Goal: Task Accomplishment & Management: Use online tool/utility

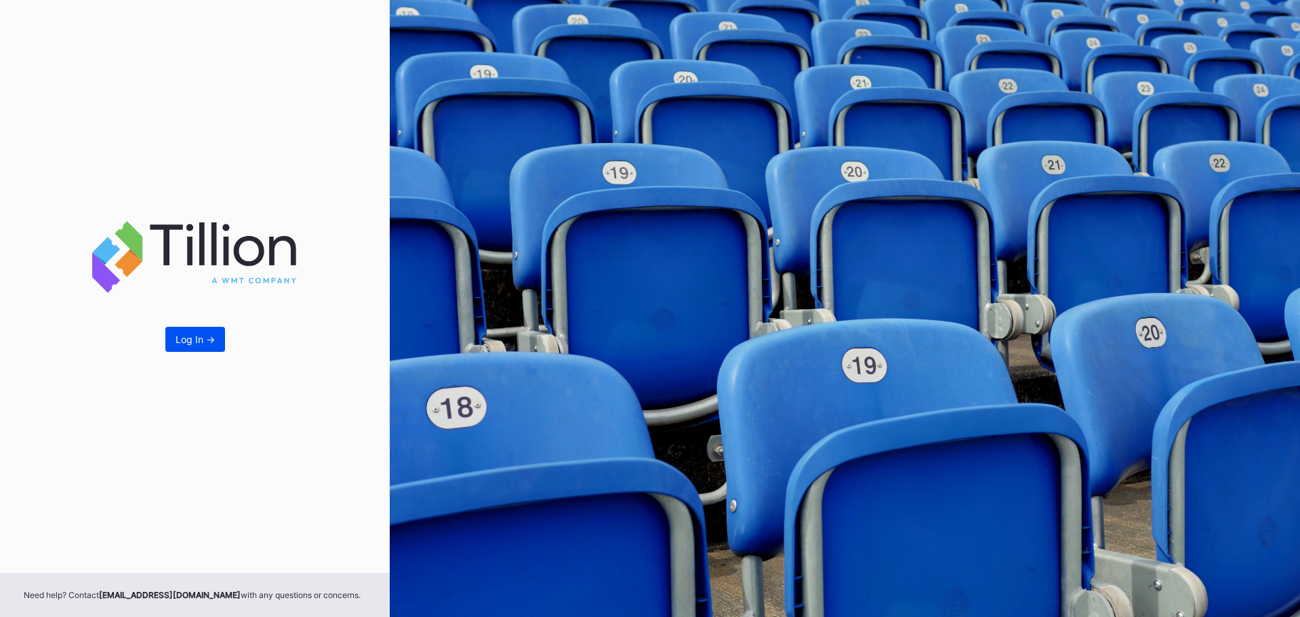
click at [211, 349] on button "Log In ->" at bounding box center [195, 339] width 60 height 25
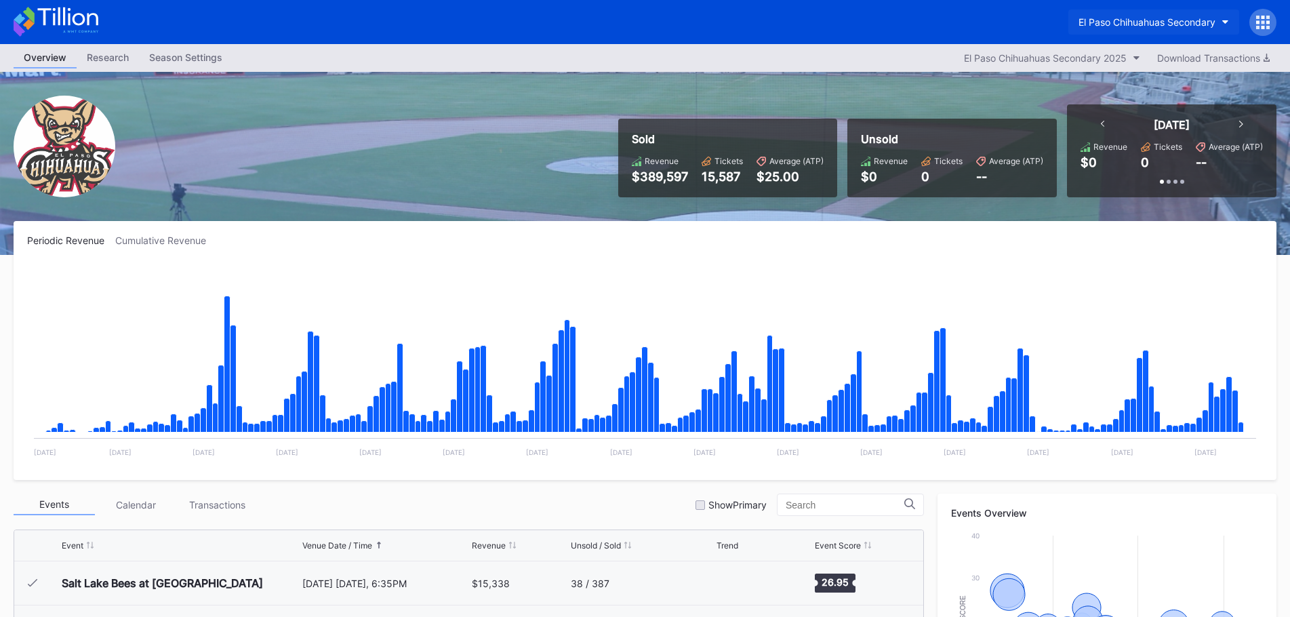
click at [1143, 24] on div "El Paso Chihuahuas Secondary" at bounding box center [1146, 22] width 137 height 12
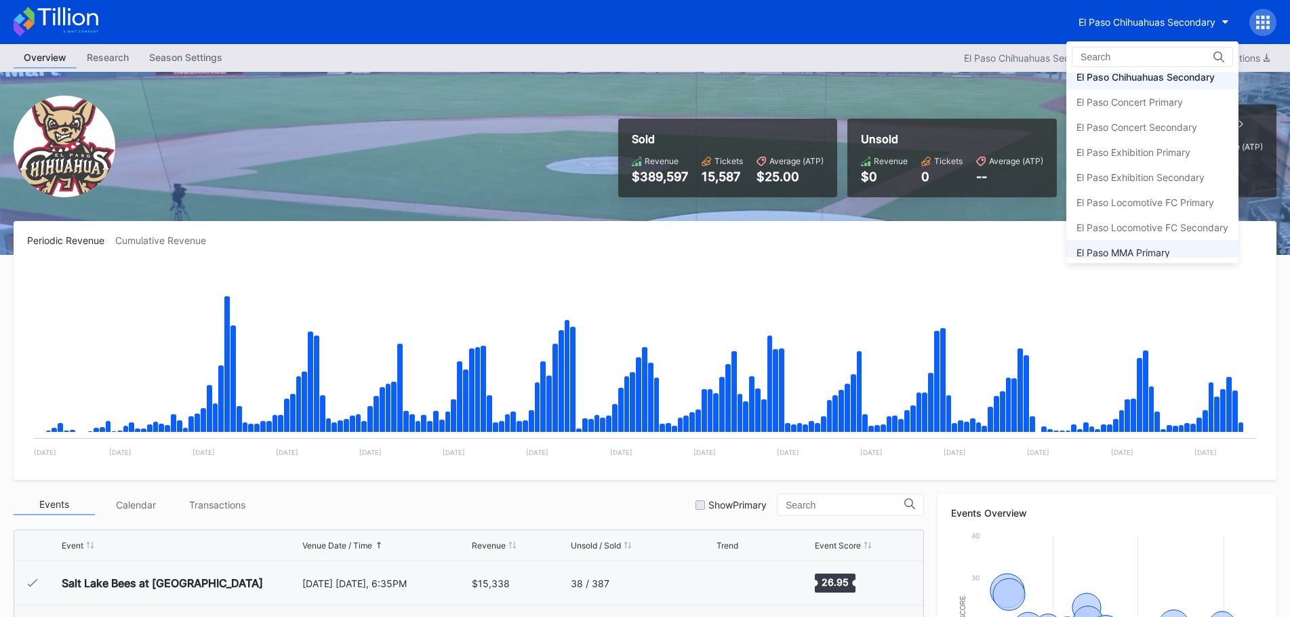
scroll to position [66, 0]
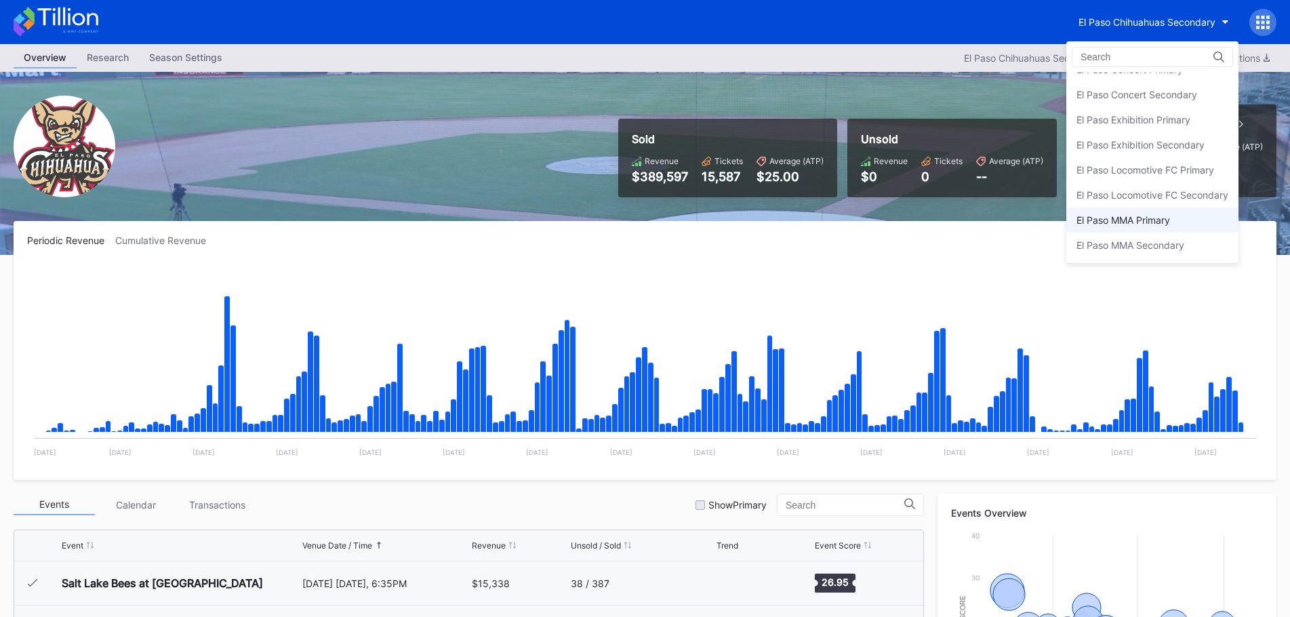
click at [1152, 217] on div "El Paso MMA Primary" at bounding box center [1123, 220] width 94 height 12
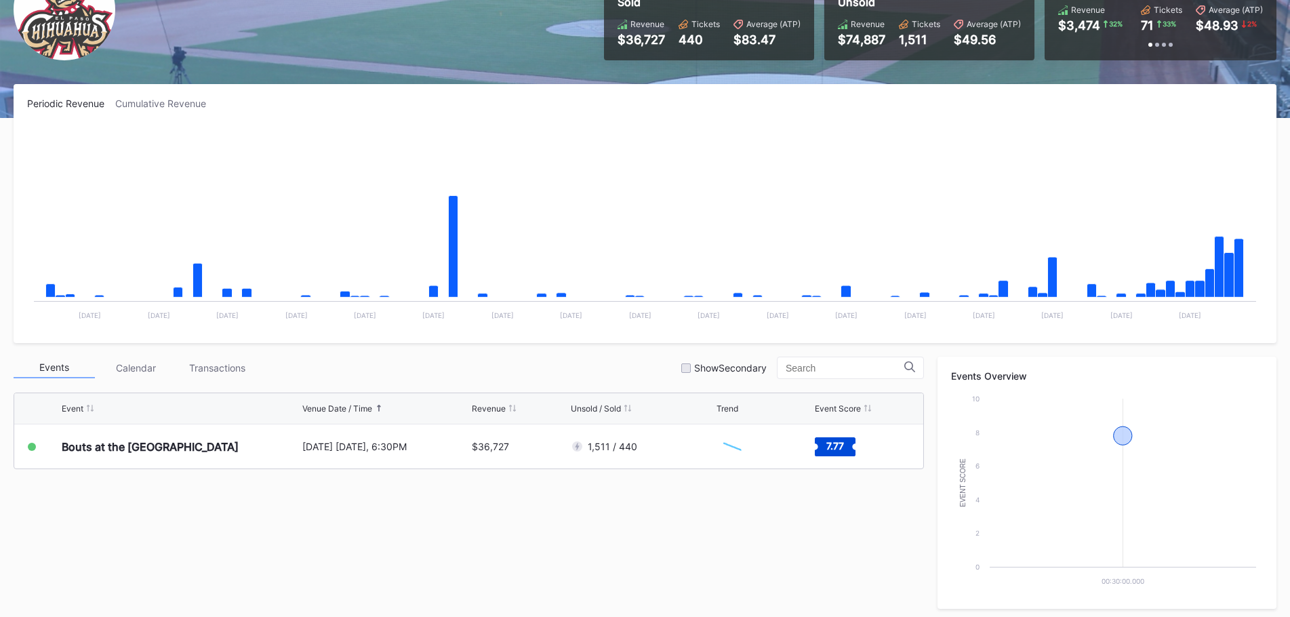
scroll to position [271, 0]
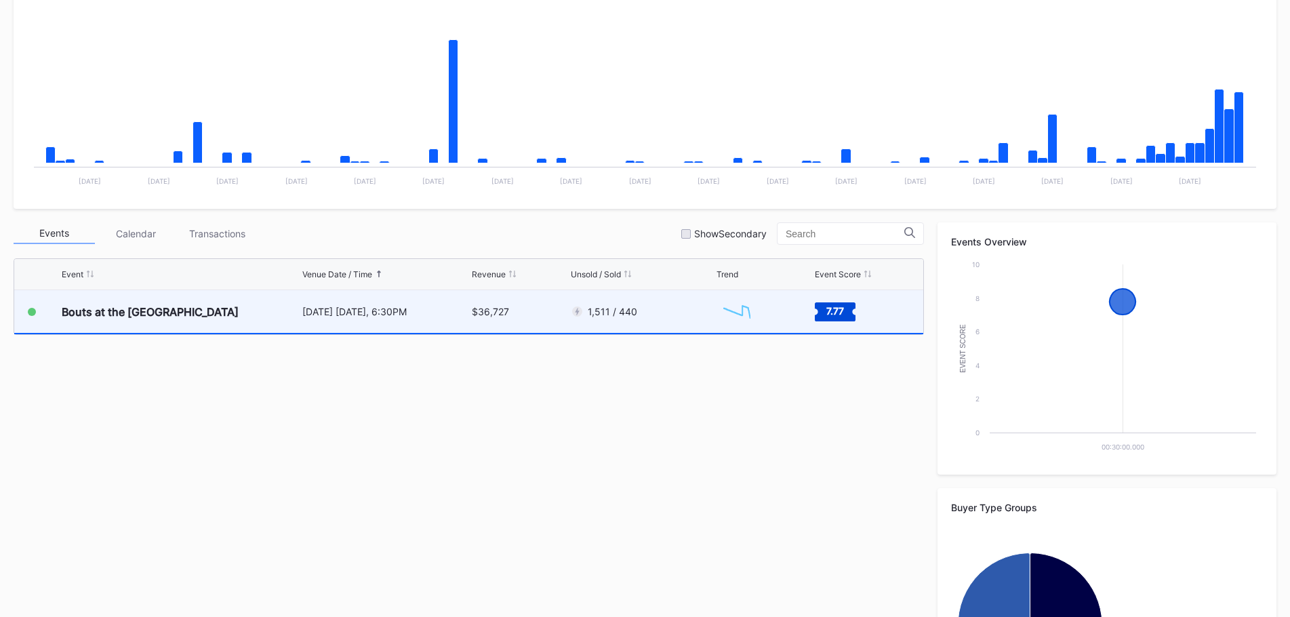
click at [786, 304] on div "Created with Highcharts 11.2.0 Chart title" at bounding box center [763, 311] width 95 height 43
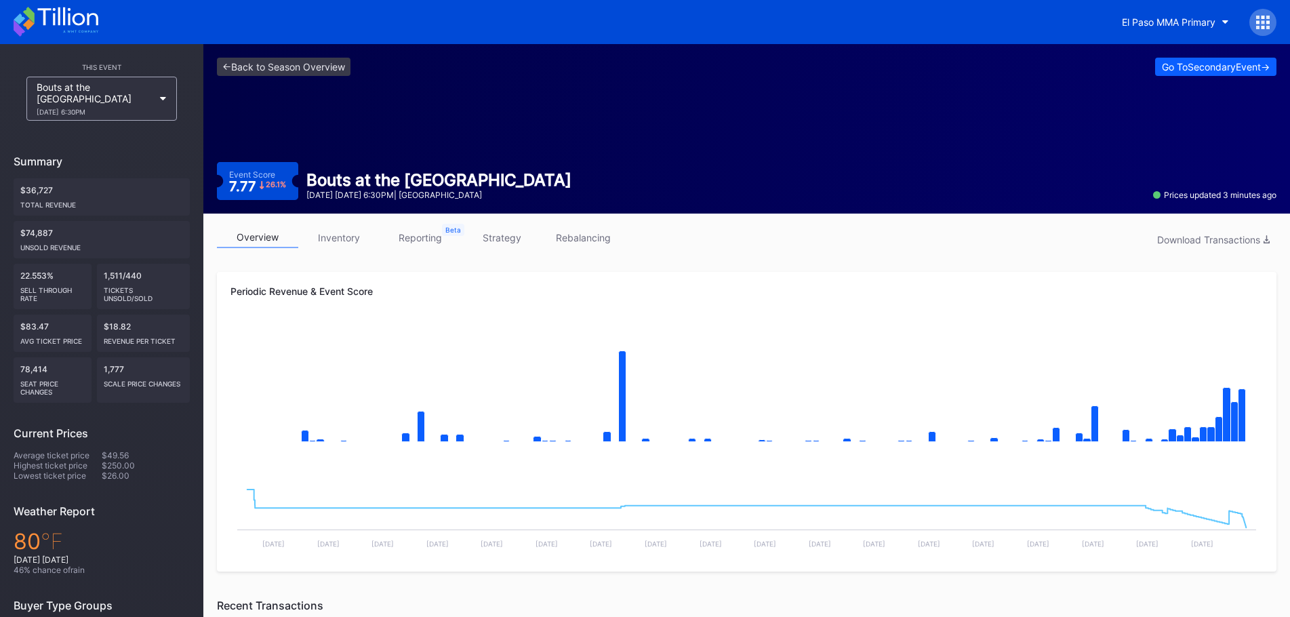
click at [519, 242] on link "strategy" at bounding box center [501, 237] width 81 height 21
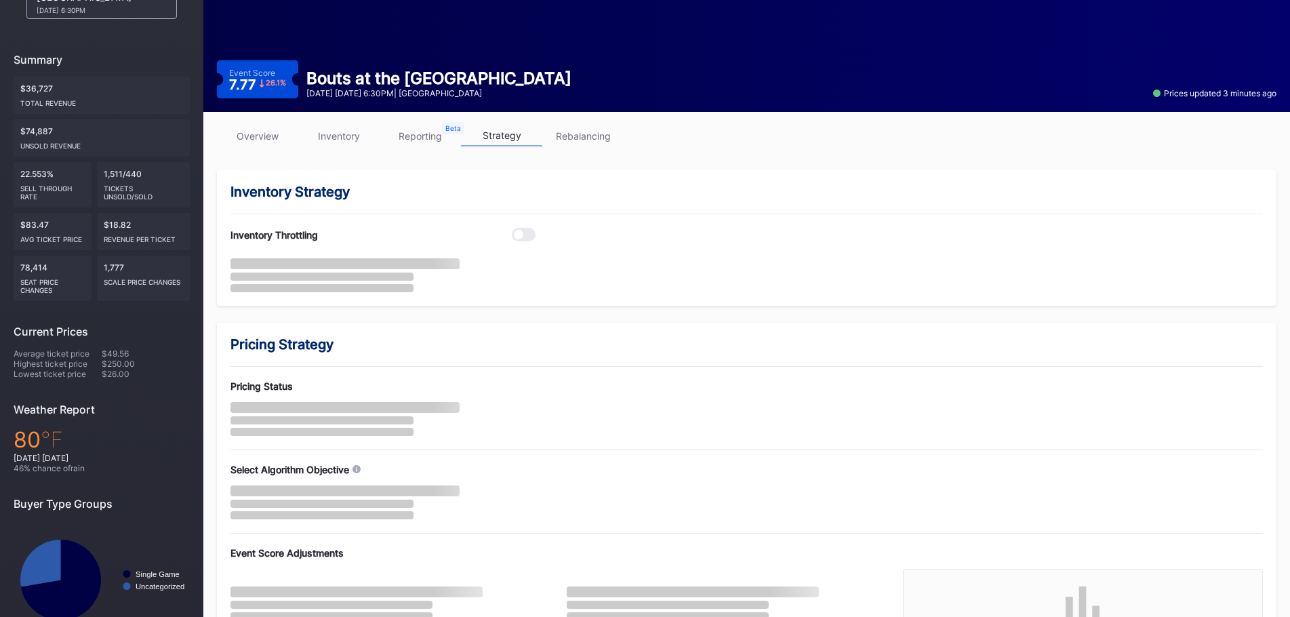
scroll to position [178, 0]
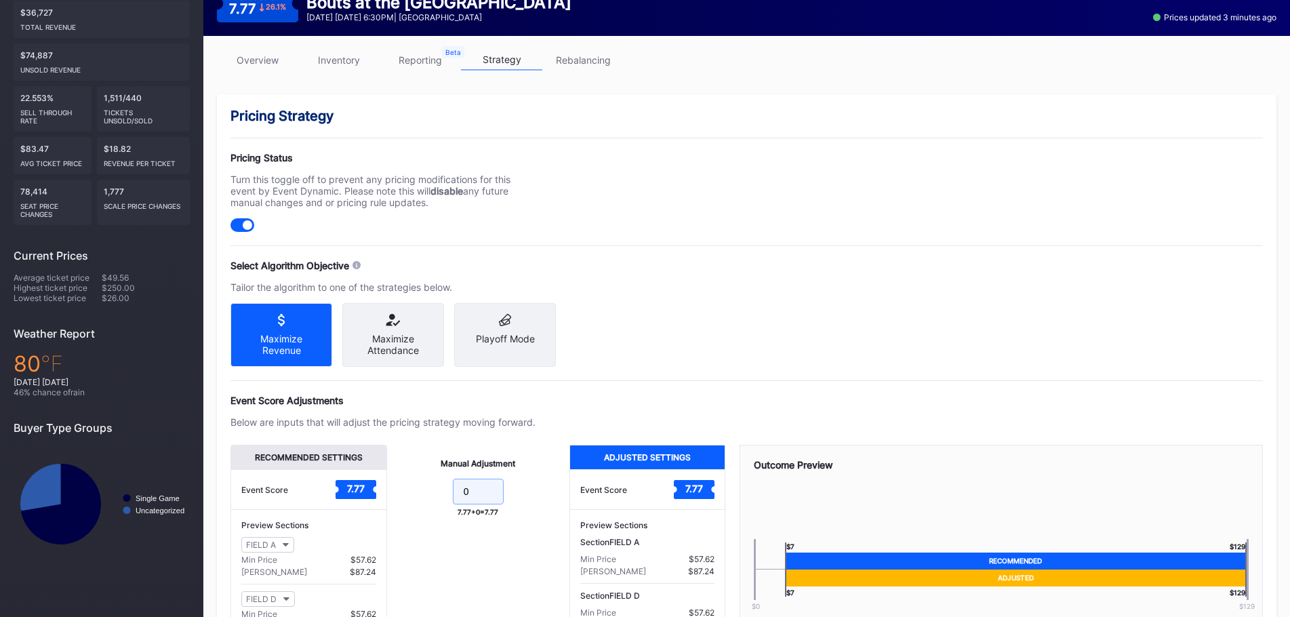
click at [466, 498] on input "0" at bounding box center [478, 491] width 51 height 26
click at [470, 496] on input "0" at bounding box center [478, 491] width 51 height 26
type input "3"
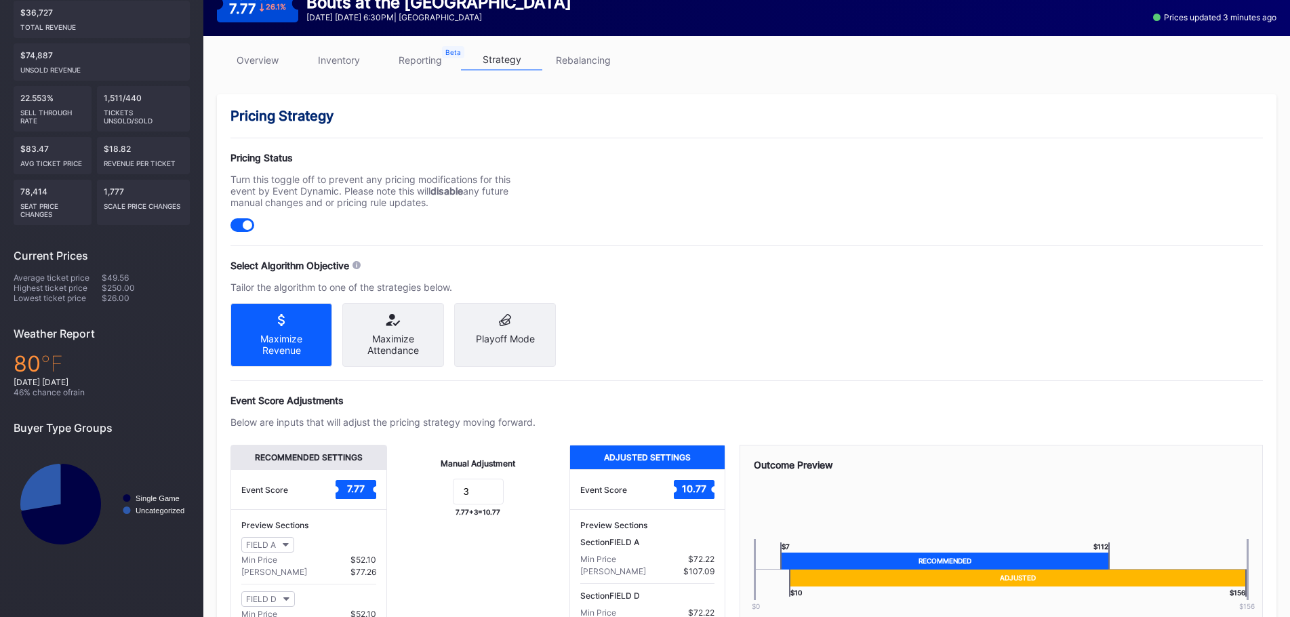
click at [769, 385] on div "Pricing Strategy Pricing Status Turn this toggle off to prevent any pricing mod…" at bounding box center [746, 408] width 1059 height 629
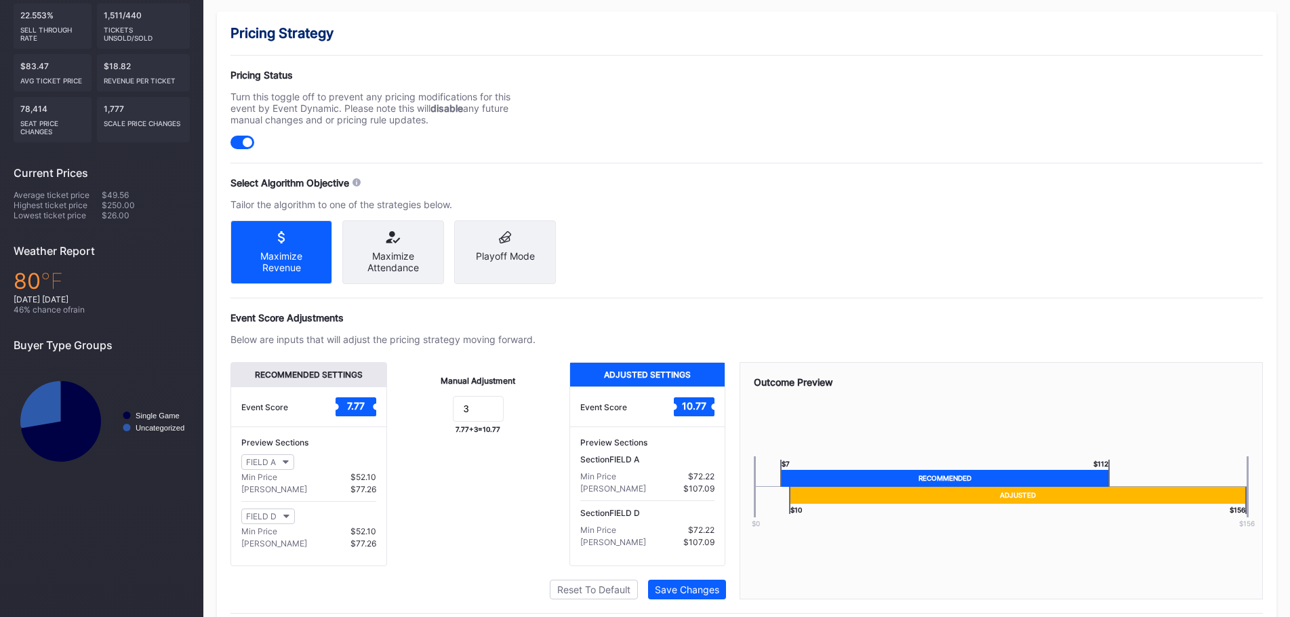
scroll to position [309, 0]
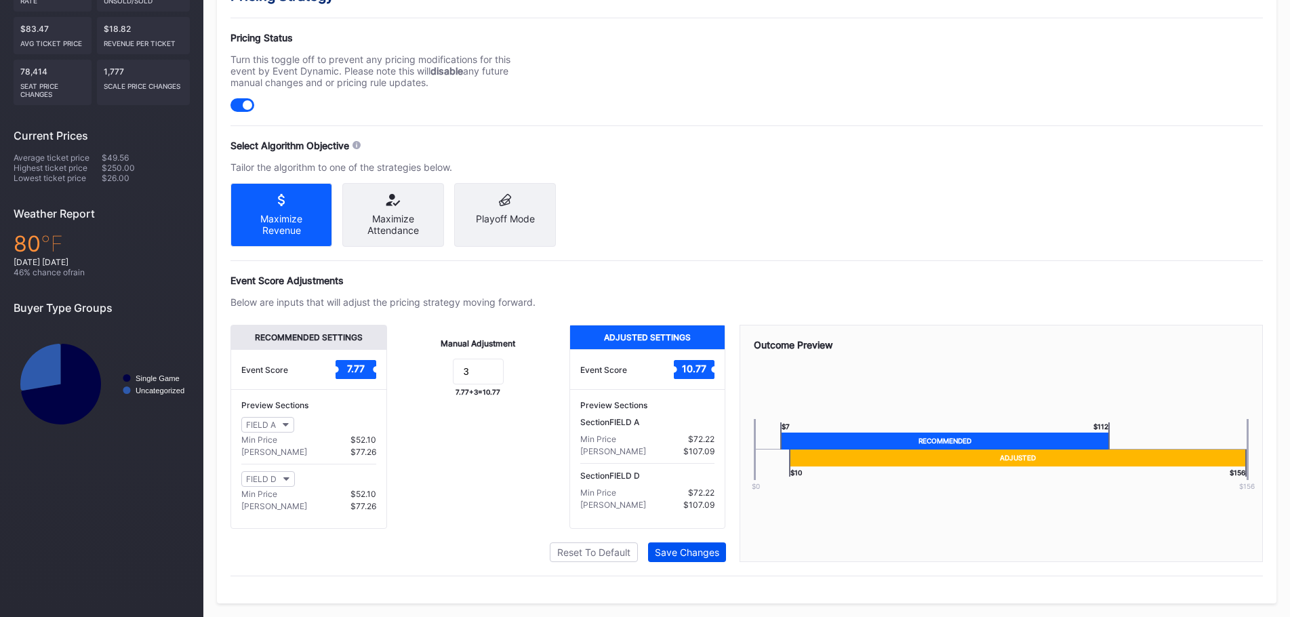
click at [709, 554] on div "Save Changes" at bounding box center [687, 552] width 64 height 12
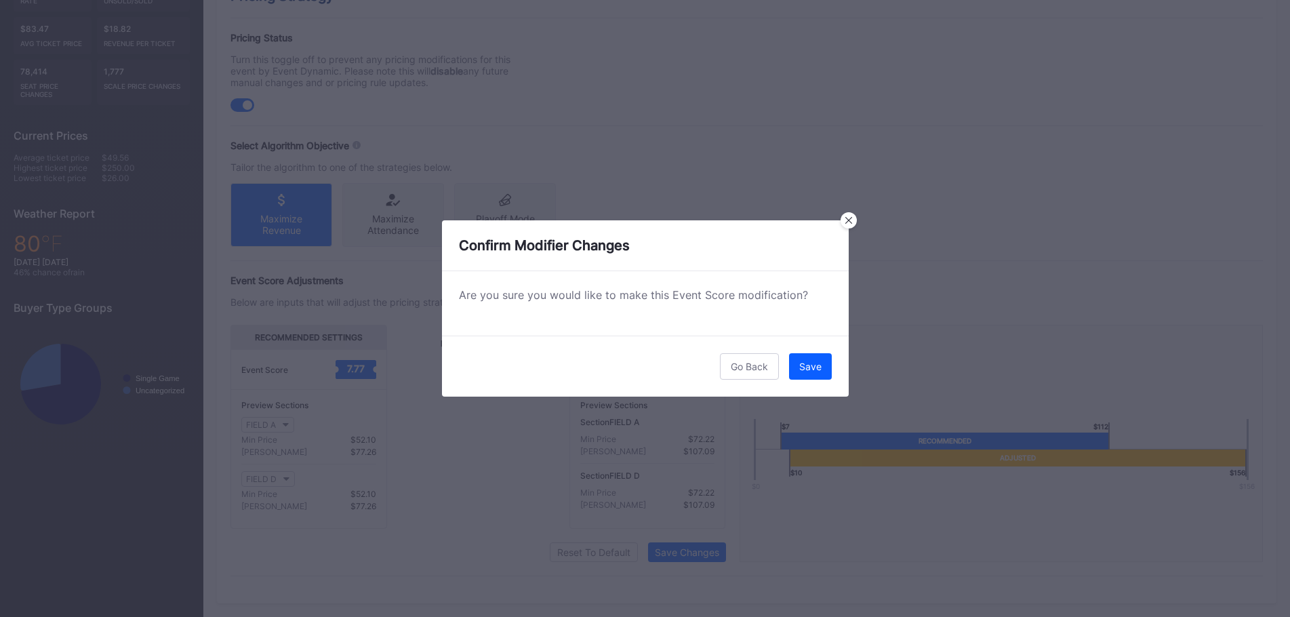
click at [803, 357] on button "Save" at bounding box center [810, 366] width 43 height 26
